Goal: Information Seeking & Learning: Learn about a topic

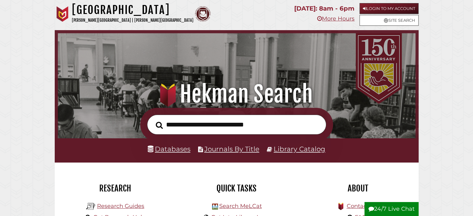
scroll to position [118, 354]
click at [181, 150] on link "Databases" at bounding box center [169, 149] width 43 height 8
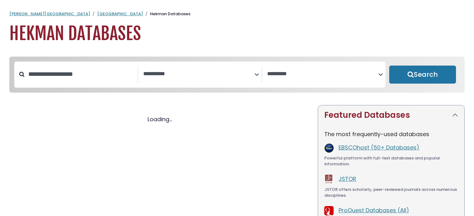
select select "Database Subject Filter"
select select "Database Vendors Filter"
select select "Database Subject Filter"
select select "Database Vendors Filter"
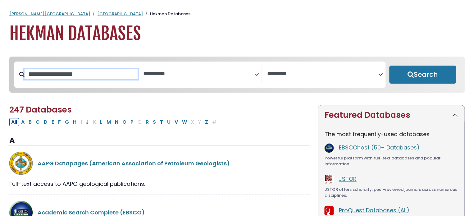
click at [93, 77] on input "Search database by title or keyword" at bounding box center [81, 74] width 113 height 10
type input "***"
click at [389, 66] on button "Search" at bounding box center [422, 75] width 67 height 18
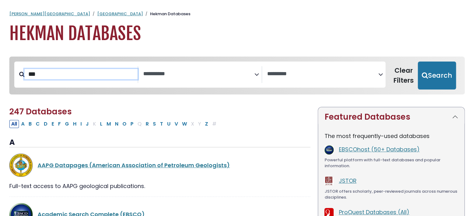
select select "Database Subject Filter"
select select "Database Vendors Filter"
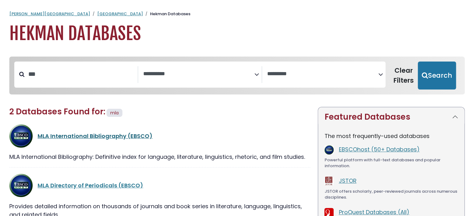
click at [99, 135] on link "MLA International Bibliography (EBSCO)" at bounding box center [95, 136] width 115 height 8
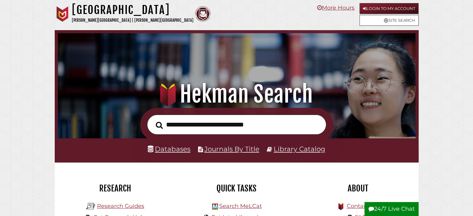
scroll to position [118, 354]
click at [173, 148] on link "Databases" at bounding box center [169, 149] width 43 height 8
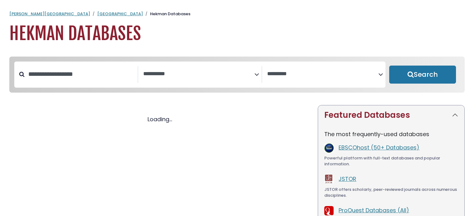
select select "Database Subject Filter"
select select "Database Vendors Filter"
select select "Database Subject Filter"
select select "Database Vendors Filter"
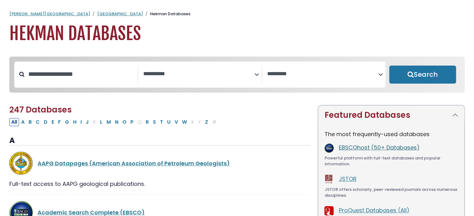
click at [379, 148] on link "EBSCOhost (50+ Databases)" at bounding box center [379, 148] width 81 height 8
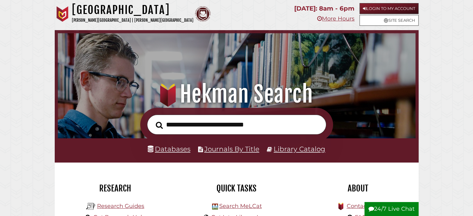
scroll to position [118, 354]
click at [175, 146] on link "Databases" at bounding box center [169, 149] width 43 height 8
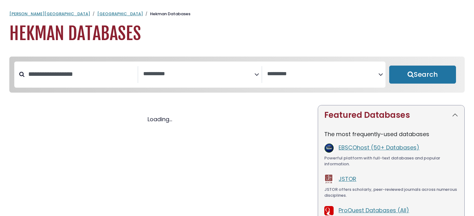
select select "Database Subject Filter"
select select "Database Vendors Filter"
select select "Database Subject Filter"
select select "Database Vendors Filter"
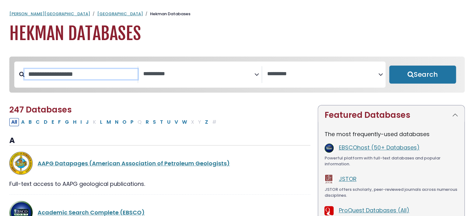
click at [84, 73] on input "Search database by title or keyword" at bounding box center [81, 74] width 113 height 10
click at [372, 149] on link "EBSCOhost (50+ Databases)" at bounding box center [379, 148] width 81 height 8
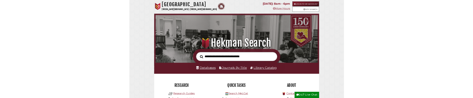
scroll to position [118, 354]
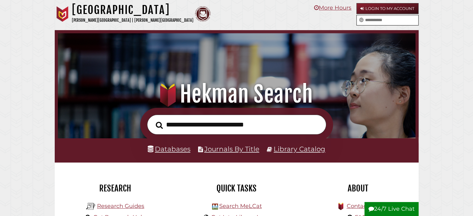
click at [381, 21] on input "text" at bounding box center [390, 20] width 55 height 10
type input "*******"
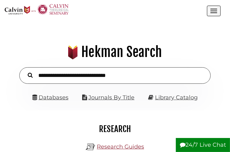
click at [208, 14] on button "Open the menu" at bounding box center [214, 11] width 14 height 11
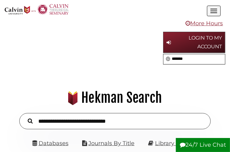
click at [189, 59] on input "*******" at bounding box center [197, 59] width 55 height 10
drag, startPoint x: 189, startPoint y: 59, endPoint x: 181, endPoint y: 62, distance: 8.5
click at [181, 62] on input "*******" at bounding box center [197, 59] width 55 height 10
click at [208, 77] on div ".heklogo-cls-1 { fill: url(#linear-gradient); } .heklogo-cls-1, .heklogo-cls-2,…" at bounding box center [115, 111] width 220 height 88
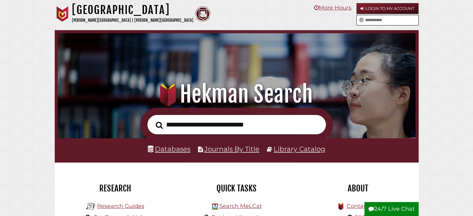
drag, startPoint x: 399, startPoint y: 6, endPoint x: 344, endPoint y: 113, distance: 119.6
click at [344, 98] on div at bounding box center [237, 125] width 364 height 34
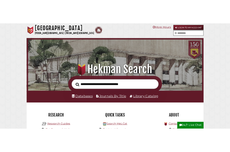
scroll to position [3, 3]
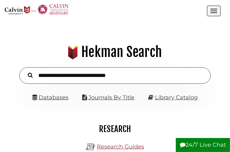
click at [217, 12] on button "Open the menu" at bounding box center [214, 11] width 14 height 11
